Goal: Information Seeking & Learning: Learn about a topic

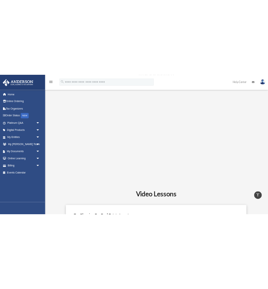
scroll to position [237, 0]
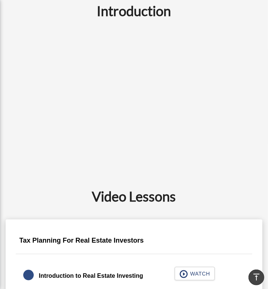
click at [53, 11] on h2 "Introduction" at bounding box center [133, 10] width 247 height 19
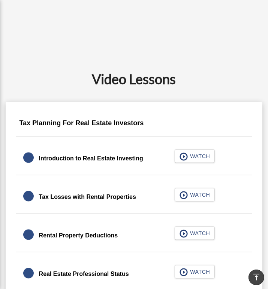
scroll to position [395, 0]
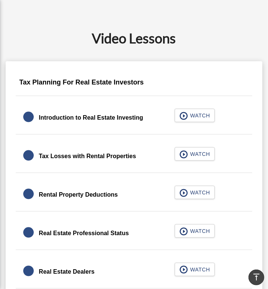
click at [28, 46] on h2 "Video Lessons" at bounding box center [133, 38] width 247 height 19
click at [53, 41] on h2 "Video Lessons" at bounding box center [133, 38] width 247 height 19
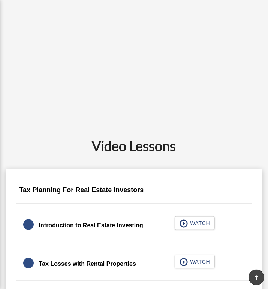
scroll to position [277, 0]
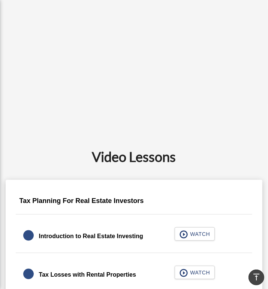
click at [206, 158] on h2 "Video Lessons" at bounding box center [133, 156] width 247 height 19
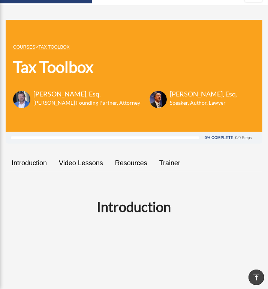
scroll to position [39, 0]
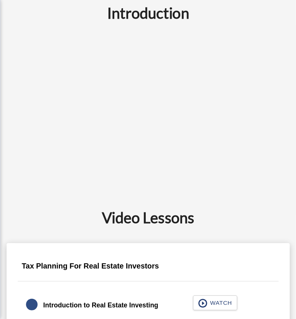
scroll to position [237, 0]
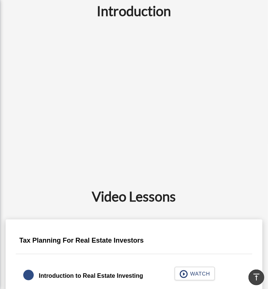
click at [50, 20] on div "Introduction" at bounding box center [134, 89] width 256 height 177
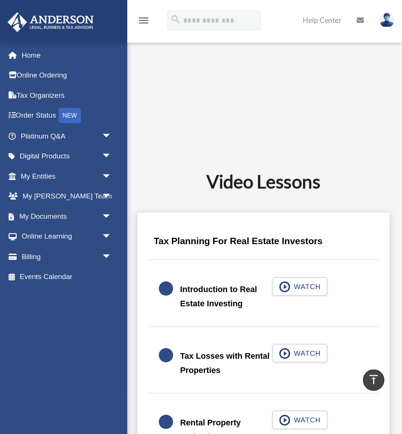
scroll to position [238, 0]
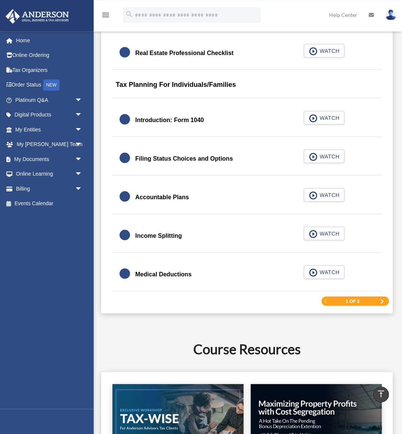
scroll to position [1006, 0]
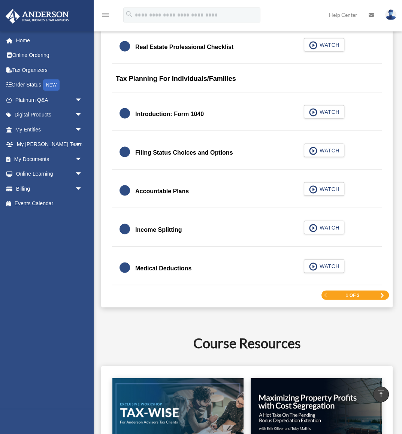
click at [382, 289] on span "Next Page" at bounding box center [381, 295] width 4 height 4
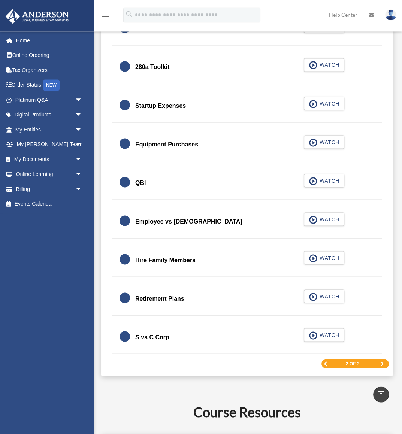
scroll to position [950, 0]
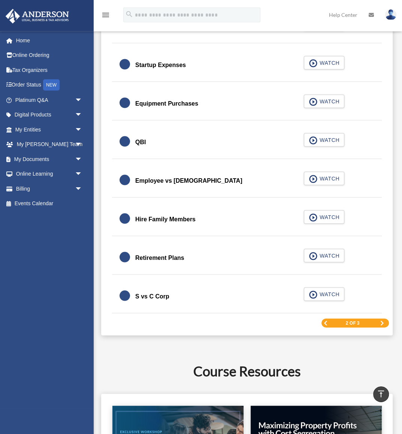
click at [382, 289] on span "Next Page" at bounding box center [381, 323] width 4 height 4
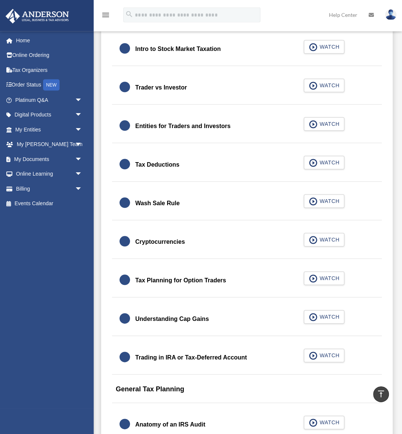
scroll to position [424, 0]
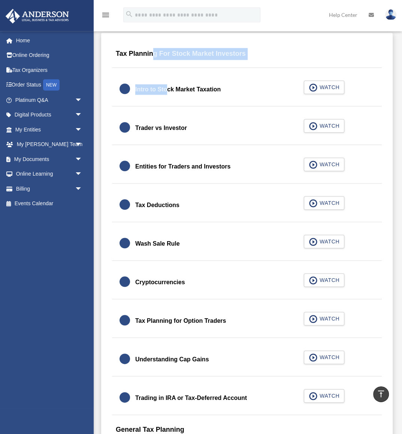
drag, startPoint x: 153, startPoint y: 66, endPoint x: 151, endPoint y: 80, distance: 13.6
click at [151, 80] on div "Tax Planning For Stock Market Investors Intro to Stock Market Taxation WATCH Tr…" at bounding box center [247, 385] width 284 height 683
click at [131, 74] on div "Intro to Stock Market Taxation WATCH" at bounding box center [246, 89] width 269 height 33
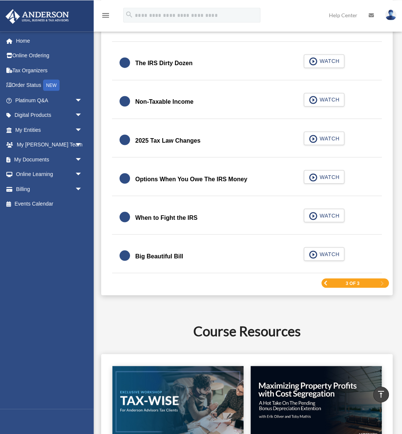
scroll to position [894, 0]
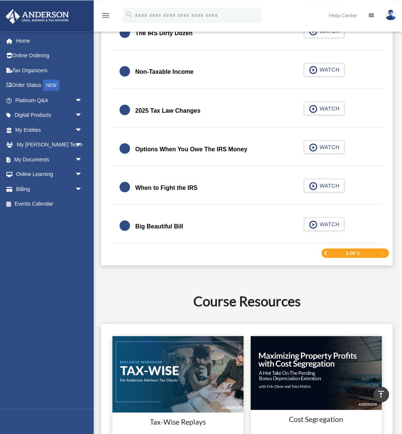
drag, startPoint x: 132, startPoint y: 72, endPoint x: 193, endPoint y: 234, distance: 173.5
click at [326, 255] on span "Previous Page" at bounding box center [325, 252] width 4 height 4
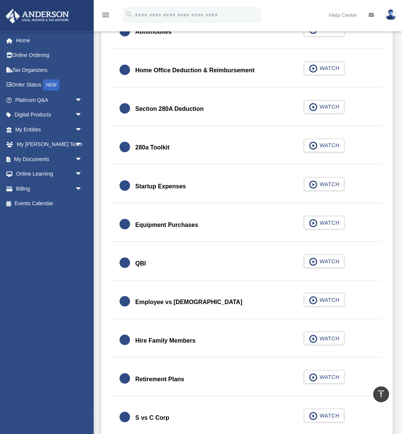
scroll to position [1071, 0]
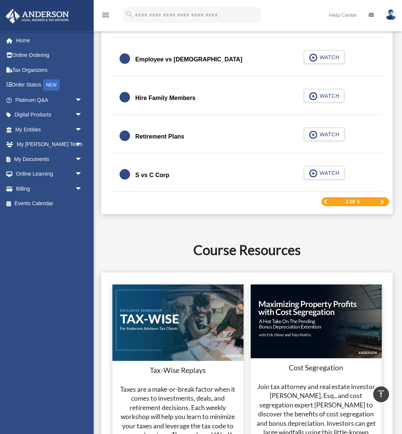
click at [327, 204] on link "Previous Page" at bounding box center [325, 201] width 4 height 5
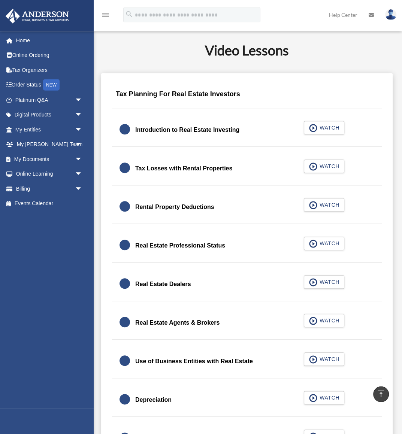
scroll to position [384, 0]
drag, startPoint x: 110, startPoint y: 90, endPoint x: 114, endPoint y: 100, distance: 10.9
click at [112, 97] on div "Tax Planning For Real Estate Investors" at bounding box center [247, 97] width 284 height 24
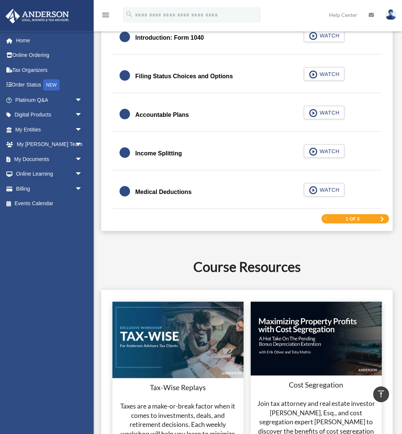
scroll to position [1095, 0]
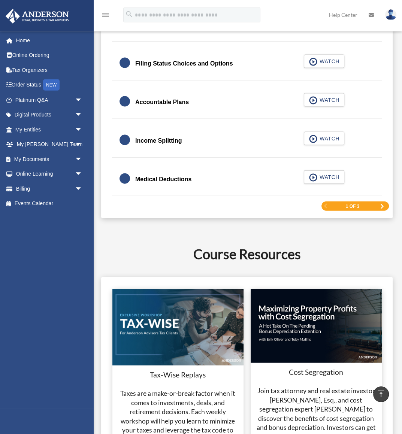
drag, startPoint x: 116, startPoint y: 97, endPoint x: 207, endPoint y: 182, distance: 124.4
copy div "Medical Deductions"
click at [380, 208] on span "Next Page" at bounding box center [381, 206] width 4 height 4
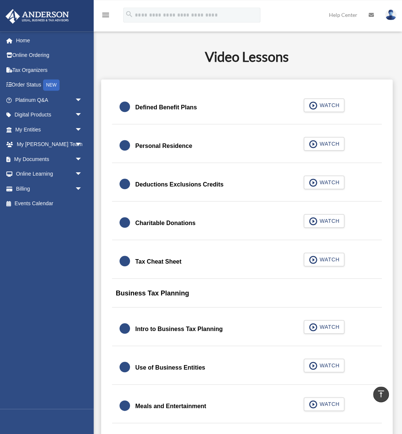
scroll to position [344, 0]
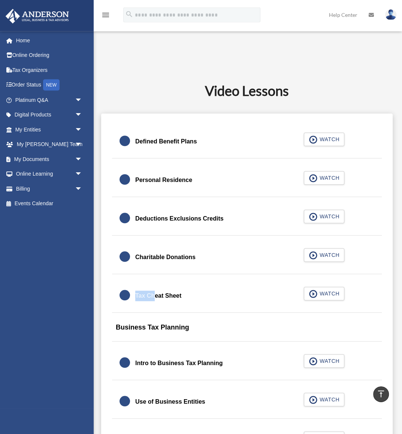
drag, startPoint x: 148, startPoint y: 130, endPoint x: 138, endPoint y: 305, distance: 175.4
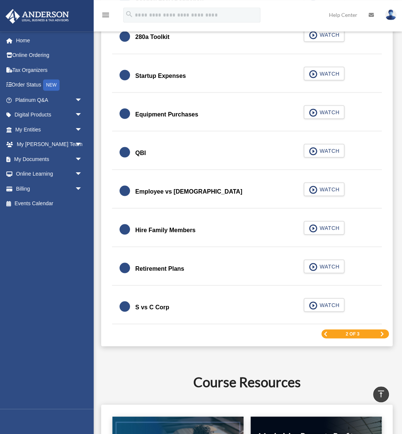
scroll to position [977, 0]
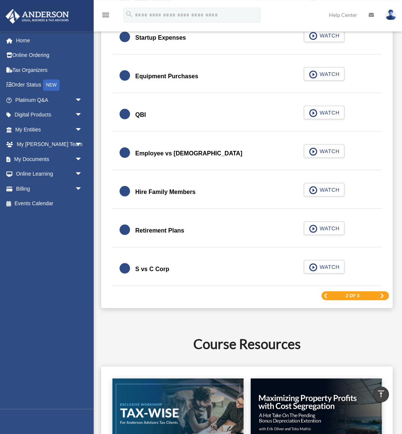
drag, startPoint x: 135, startPoint y: 119, endPoint x: 179, endPoint y: 276, distance: 162.6
copy div "S vs C Corp"
click at [381, 289] on link "Next Page" at bounding box center [381, 295] width 4 height 5
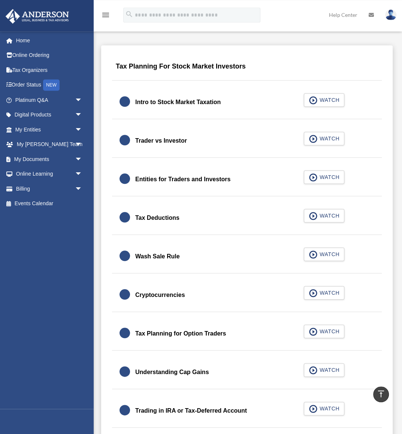
scroll to position [331, 0]
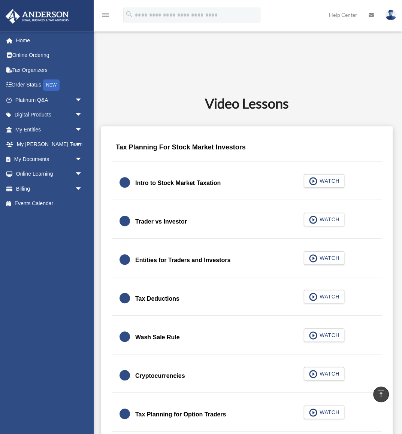
drag, startPoint x: 139, startPoint y: 166, endPoint x: 139, endPoint y: 198, distance: 31.4
drag, startPoint x: 140, startPoint y: 162, endPoint x: 146, endPoint y: 181, distance: 19.9
click at [173, 171] on div "Intro to Stock Market Taxation WATCH" at bounding box center [246, 183] width 269 height 33
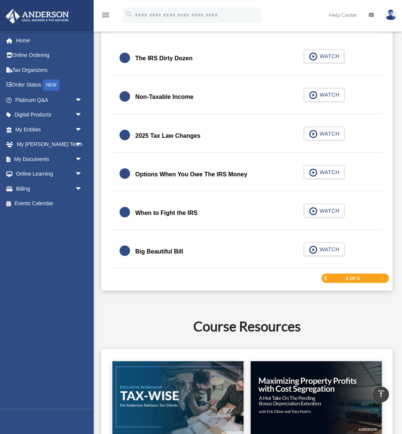
scroll to position [899, 0]
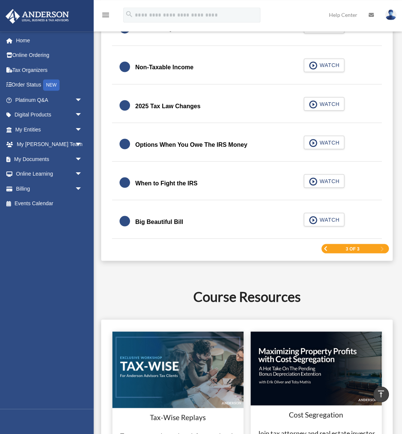
drag, startPoint x: 251, startPoint y: 153, endPoint x: 192, endPoint y: 225, distance: 93.6
copy div "Big Beautiful Bill"
click at [133, 289] on h2 "Course Resources" at bounding box center [247, 296] width 282 height 19
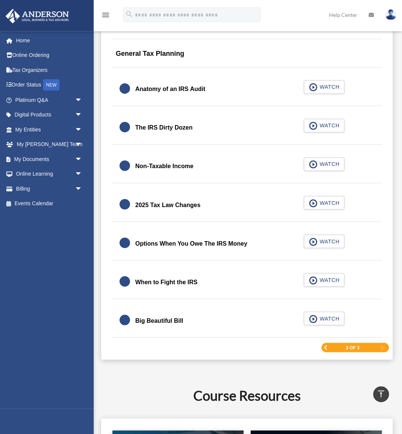
scroll to position [818, 0]
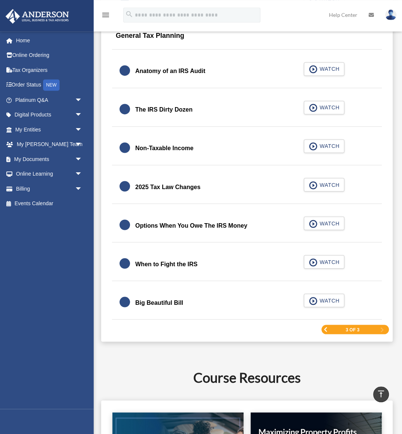
click at [324, 289] on span "Previous Page" at bounding box center [325, 329] width 4 height 4
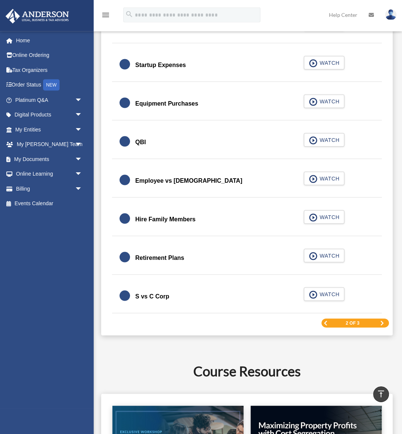
scroll to position [1111, 0]
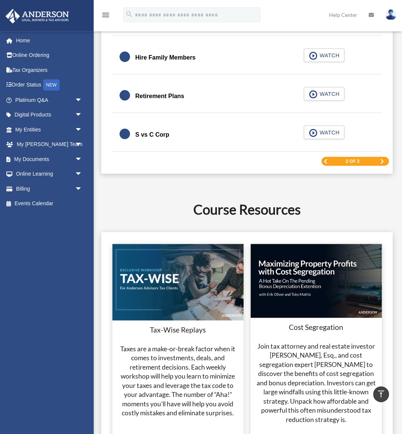
click at [325, 163] on span "Previous Page" at bounding box center [325, 161] width 4 height 4
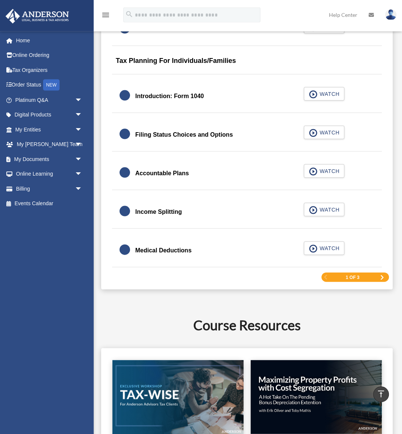
scroll to position [1071, 0]
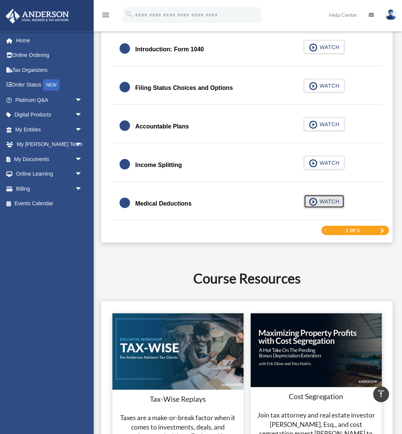
click at [329, 202] on span "WATCH" at bounding box center [328, 201] width 22 height 7
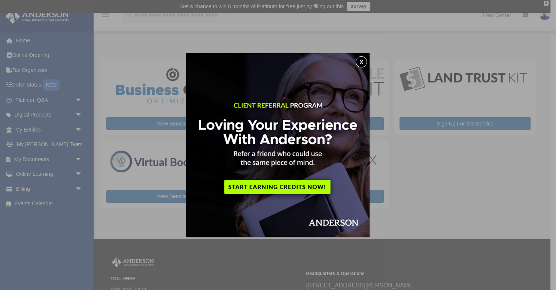
click at [362, 62] on button "x" at bounding box center [360, 61] width 11 height 11
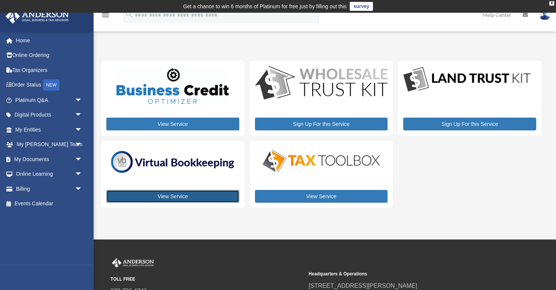
click at [164, 197] on link "View Service" at bounding box center [172, 196] width 133 height 13
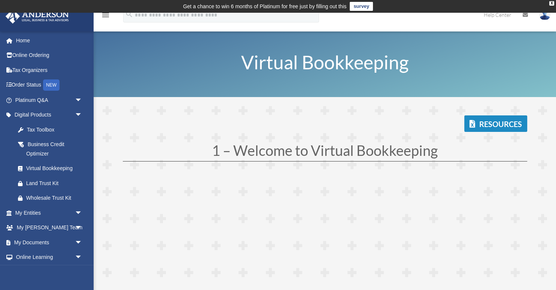
click at [180, 126] on div "Resources" at bounding box center [325, 123] width 404 height 16
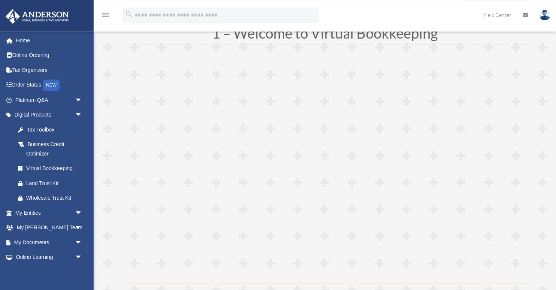
scroll to position [118, 0]
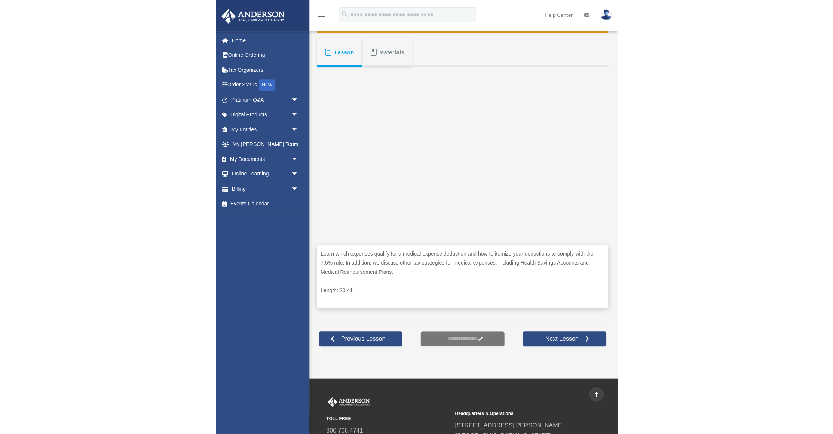
scroll to position [138, 0]
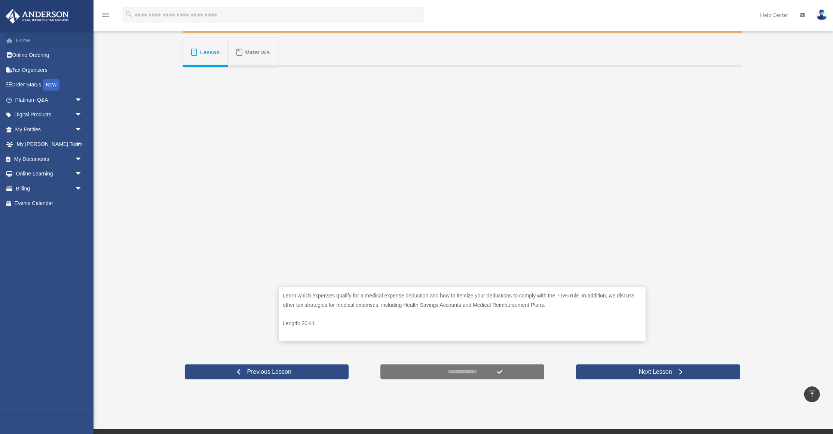
click at [15, 41] on span at bounding box center [13, 40] width 6 height 5
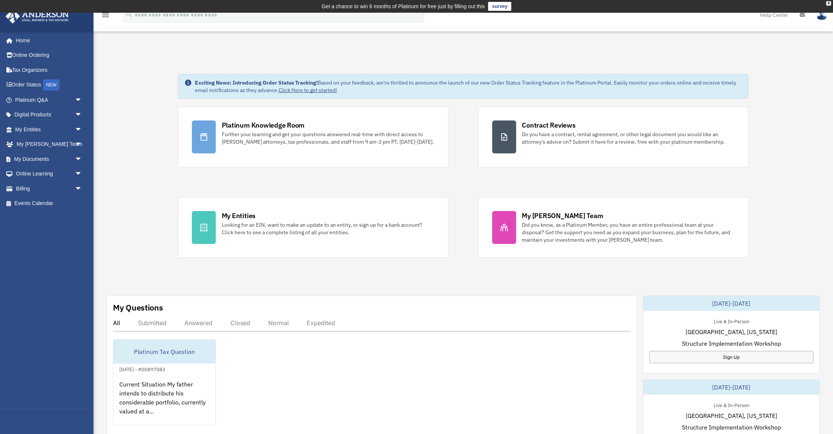
click at [820, 18] on img at bounding box center [822, 14] width 11 height 11
click at [686, 65] on link "Logout" at bounding box center [709, 65] width 75 height 15
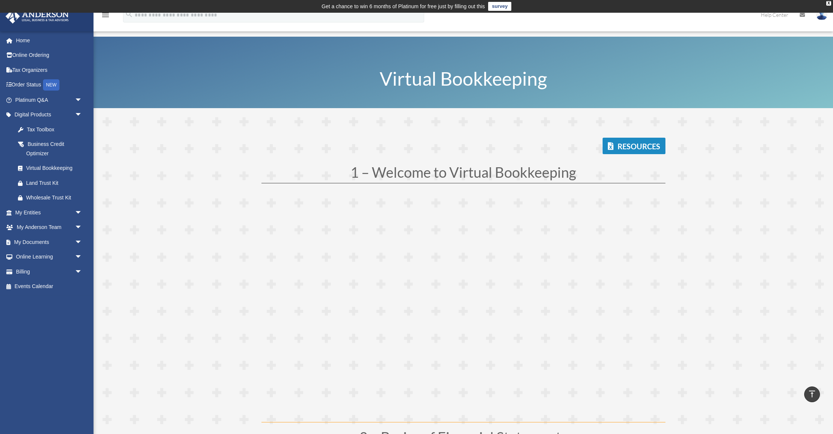
scroll to position [129, 0]
